Goal: Task Accomplishment & Management: Complete application form

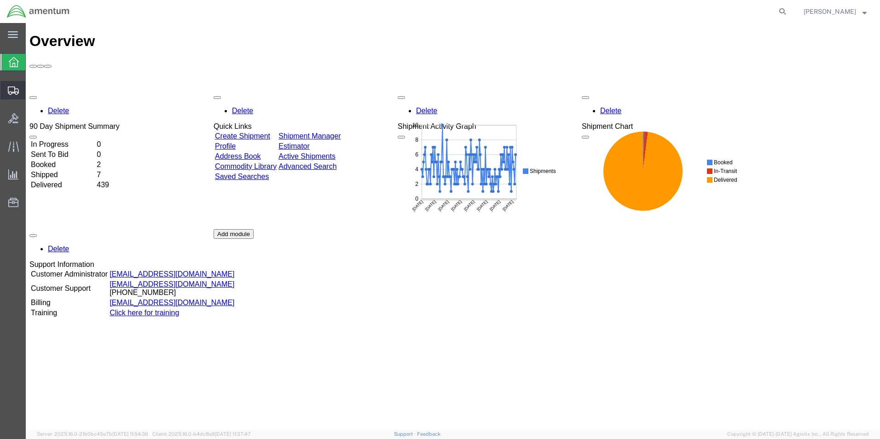
click at [0, 0] on span "Create Shipment" at bounding box center [0, 0] width 0 height 0
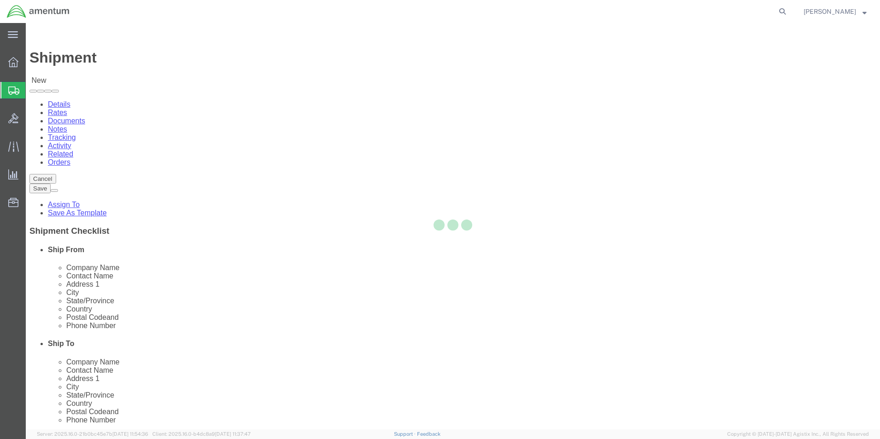
select select
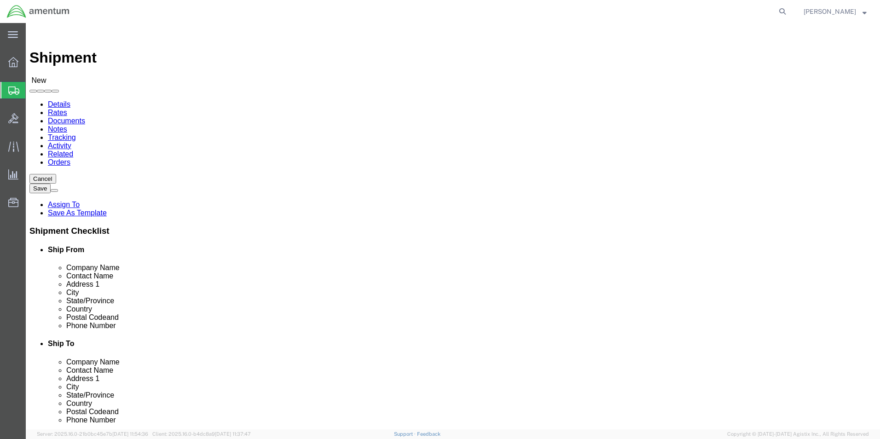
type input "EHO"
select select "49929"
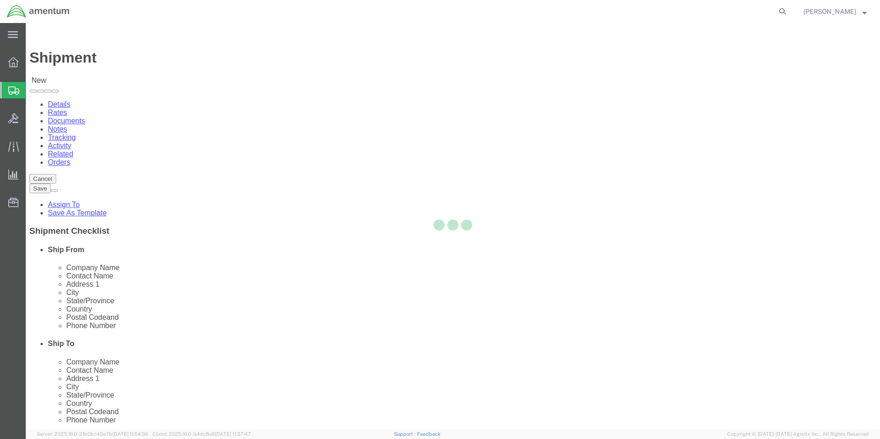
select select "[GEOGRAPHIC_DATA]"
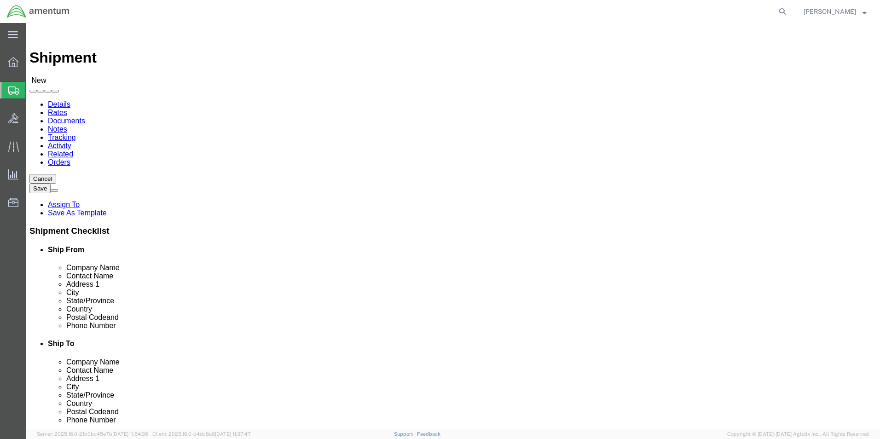
click input "text"
type input "[PERSON_NAME][EMAIL_ADDRESS][PERSON_NAME][DOMAIN_NAME]"
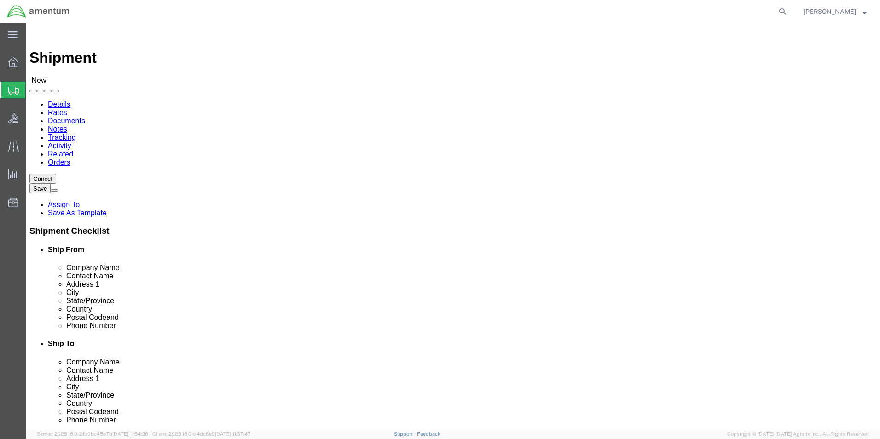
click input "checkbox"
checkbox input "false"
click input "text"
type input "PRE"
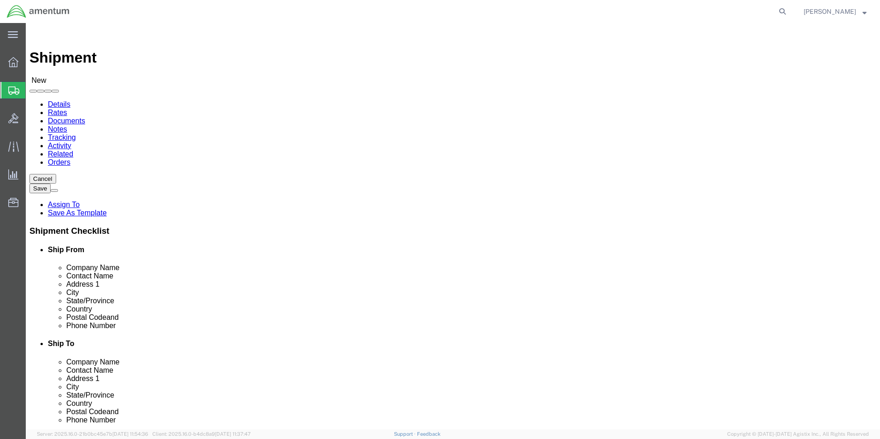
click p "- PRECISION ACCESSORIES & INSTRUMENTS - ([PERSON_NAME]) [STREET_ADDRESS] , 12:0…"
select select "GA"
type input "PRECISION ACCESSORIES & INSTRUMENTS"
drag, startPoint x: 509, startPoint y: 188, endPoint x: 440, endPoint y: 195, distance: 69.8
click div "Contact Name"
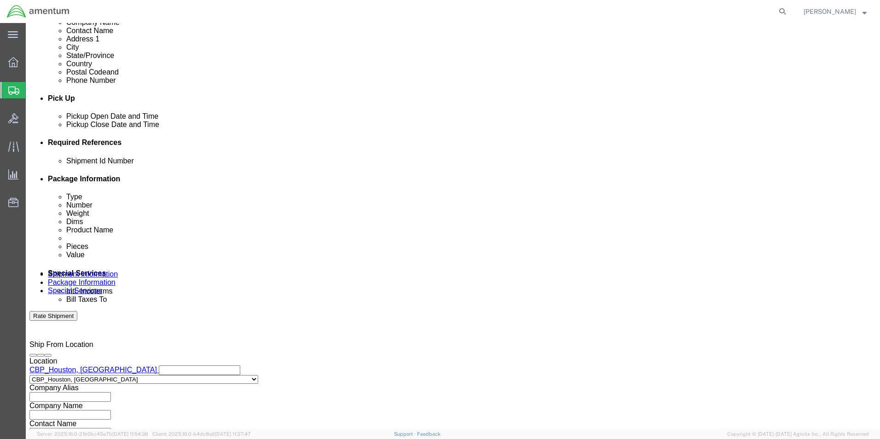
scroll to position [338, 0]
type input "CORE RETURN"
click div "[DATE] 12:00 PM"
type input "2:00 PM"
click button "Apply"
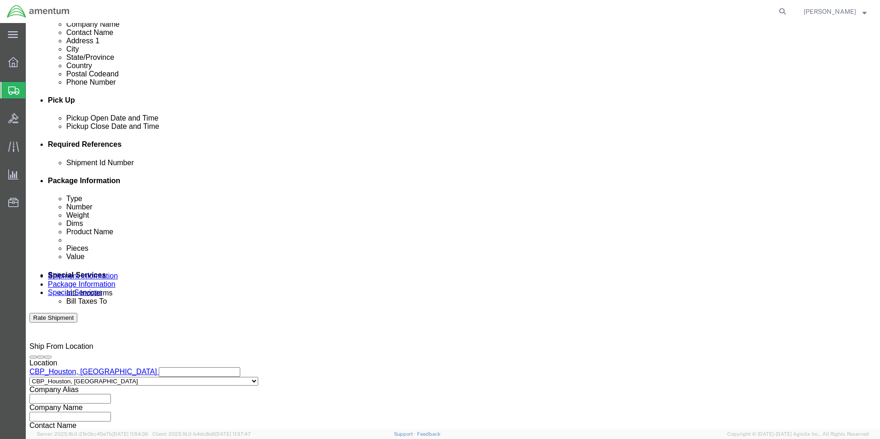
click button "Add reference"
click input "text"
type input "[DATE]"
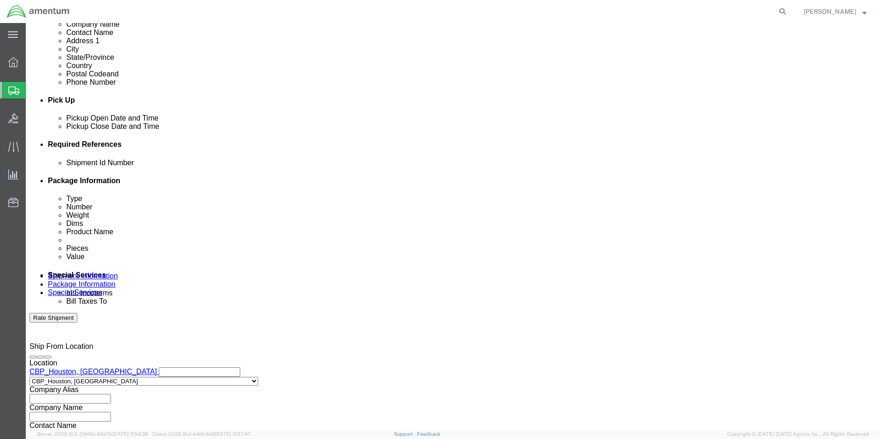
click select "Select Account Type Activity ID Airline Appointment Number ASN Batch Request # …"
select select "CUSTREF"
click select "Select Account Type Activity ID Airline Appointment Number ASN Batch Request # …"
click input "text"
type input "CORE RTN CBP0042737"
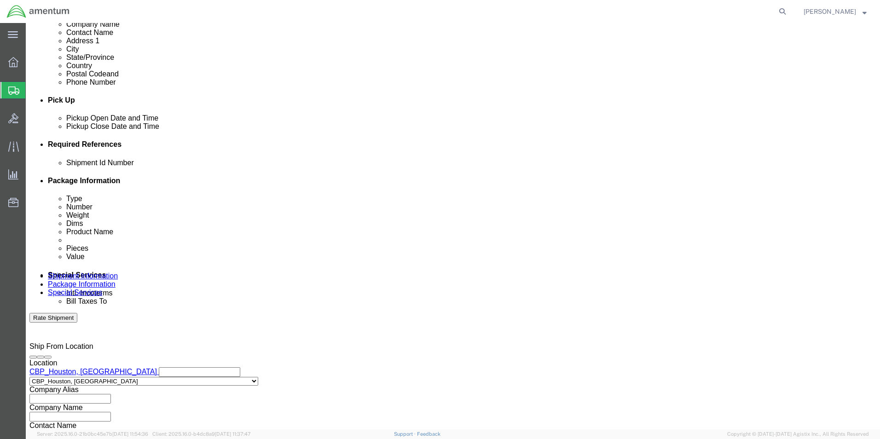
click select "Select Account Type Activity ID Airline Appointment Number ASN Batch Request # …"
select select "PROJNUM"
click select "Select Account Type Activity ID Airline Appointment Number ASN Batch Request # …"
click input "text"
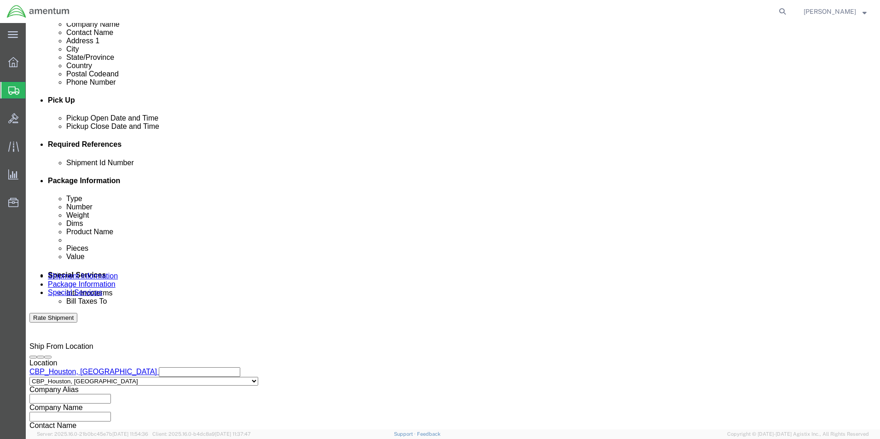
type input "6118.03.03.2219.000.EHO.0000"
click select "Select Account Type Activity ID Airline Appointment Number ASN Batch Request # …"
select select "DEPT"
click select "Select Account Type Activity ID Airline Appointment Number ASN Batch Request # …"
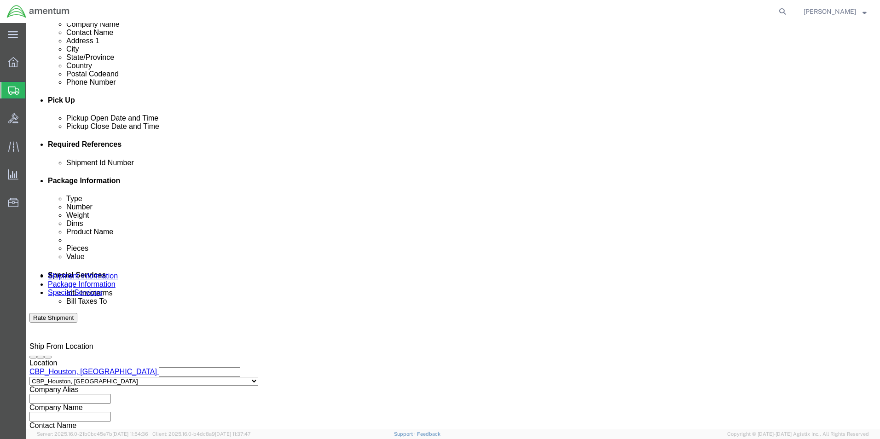
click input "text"
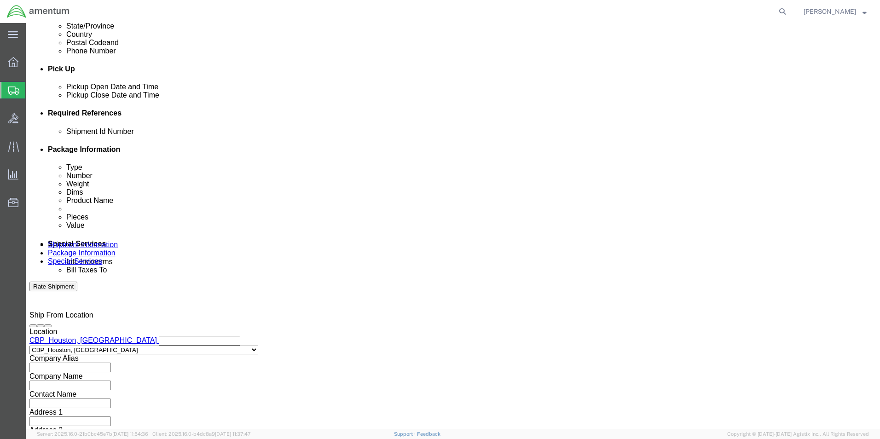
scroll to position [401, 0]
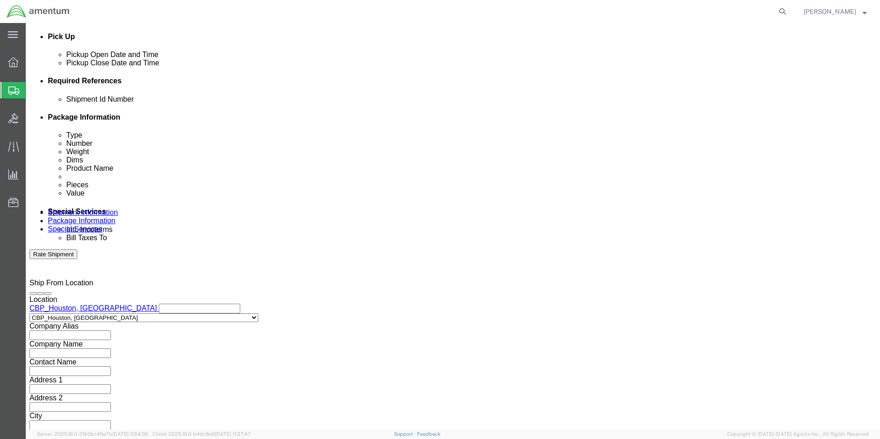
type input "CBP"
click button "Continue"
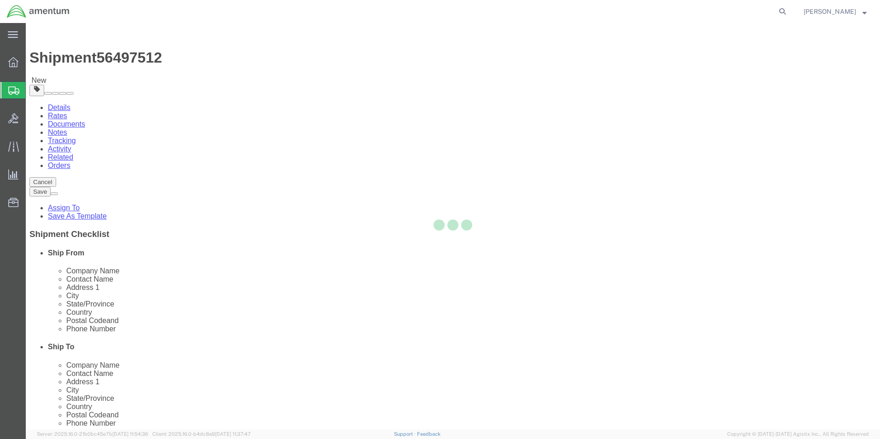
select select "CBOX"
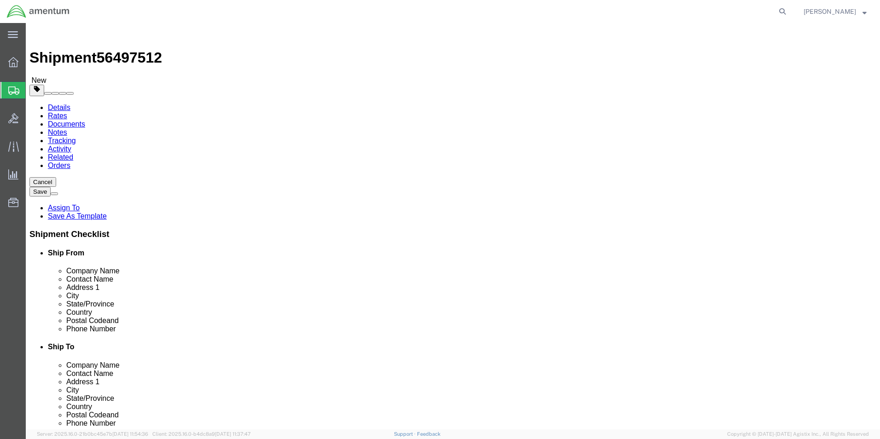
click input "text"
type input "16"
type input "10"
type input "20.55"
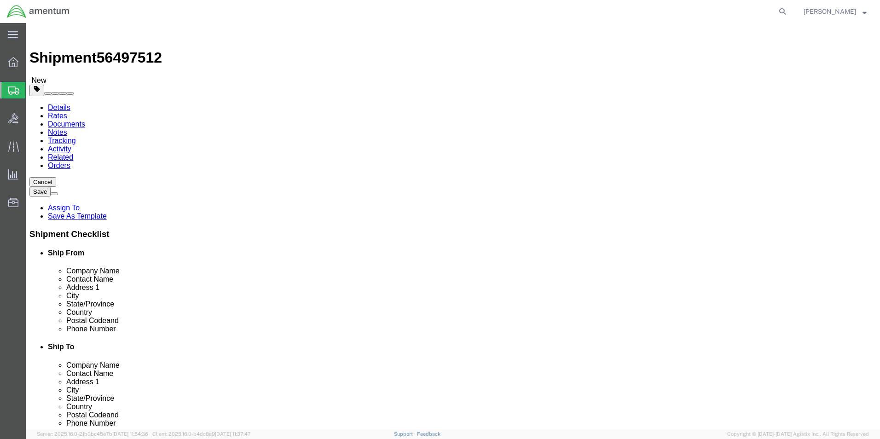
click link "Add Content"
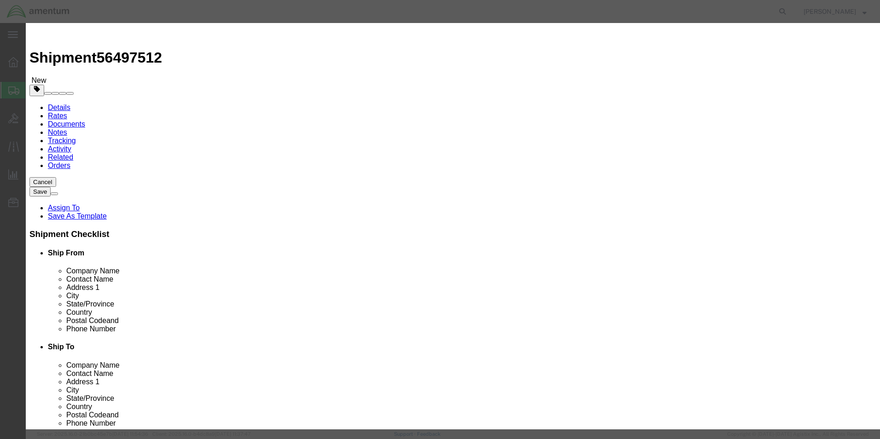
click input "text"
type input "BRAKE ASSY"
type input "1"
type input "5000.00"
click button "Save & Close"
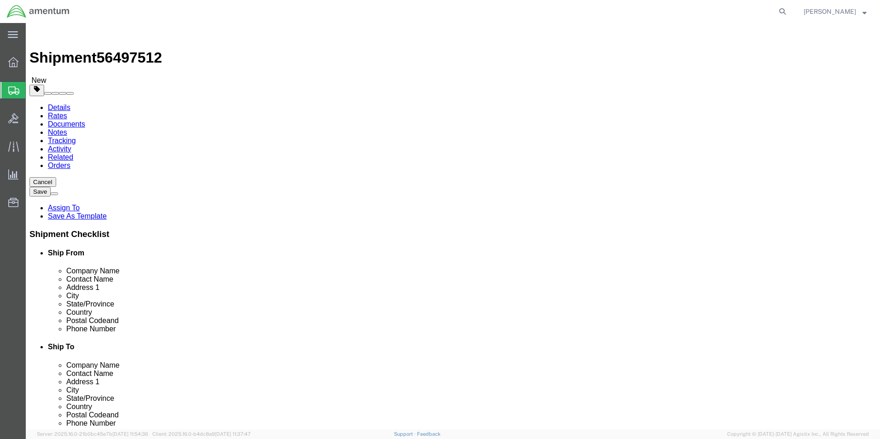
click button "Rate Shipment"
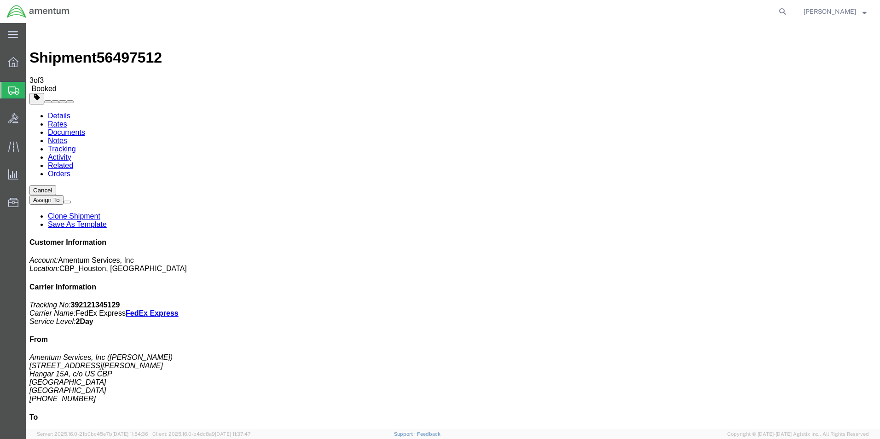
checkbox input "true"
click at [65, 112] on link "Details" at bounding box center [59, 116] width 23 height 8
click link "Schedule pickup request"
